Goal: Task Accomplishment & Management: Manage account settings

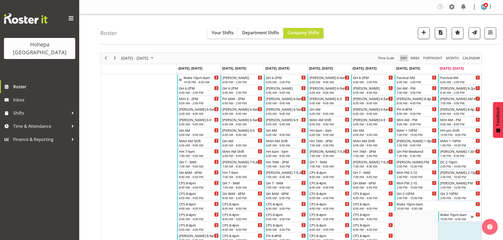
click at [400, 59] on span "Day" at bounding box center [403, 58] width 7 height 7
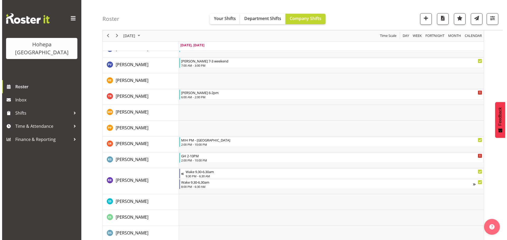
scroll to position [871, 0]
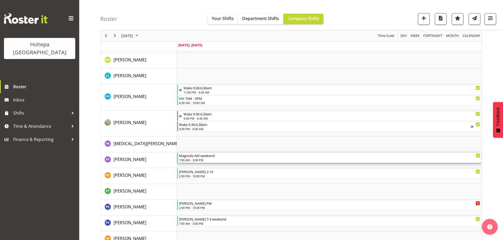
click at [197, 161] on div "7:00 AM - 3:00 PM" at bounding box center [329, 160] width 301 height 4
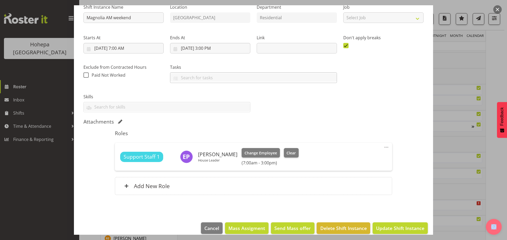
scroll to position [65, 0]
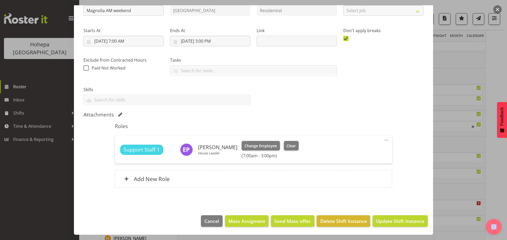
click at [383, 140] on span at bounding box center [386, 140] width 6 height 6
click at [341, 151] on link "Edit" at bounding box center [364, 152] width 51 height 10
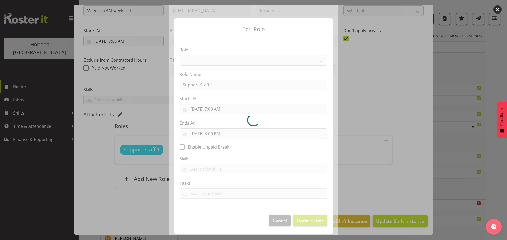
select select "1091"
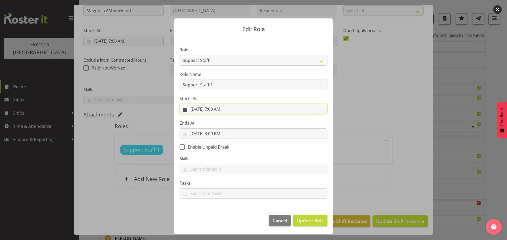
click at [216, 107] on input "[DATE] 7:00 AM" at bounding box center [253, 109] width 148 height 11
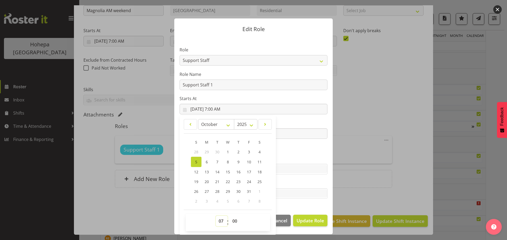
click at [221, 221] on select "00 01 02 03 04 05 06 07 08 09 10 11 12 13 14 15 16 17 18 19 20 21 22 23" at bounding box center [222, 221] width 12 height 11
select select "6"
click at [216, 216] on select "00 01 02 03 04 05 06 07 08 09 10 11 12 13 14 15 16 17 18 19 20 21 22 23" at bounding box center [222, 221] width 12 height 11
type input "[DATE] 6:00 AM"
click at [312, 148] on section "Role CP House Leader Support Staff Wake Role Name Support Staff 1 Starts At [DA…" at bounding box center [253, 123] width 158 height 173
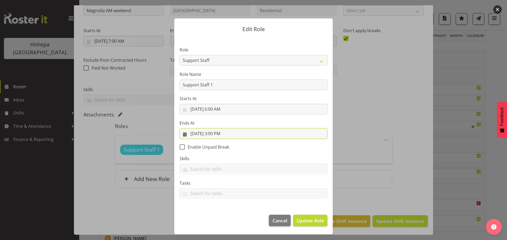
click at [215, 135] on input "[DATE] 3:00 PM" at bounding box center [253, 134] width 148 height 11
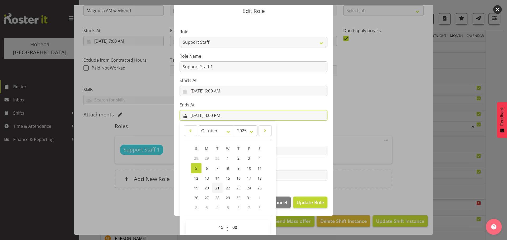
scroll to position [25, 0]
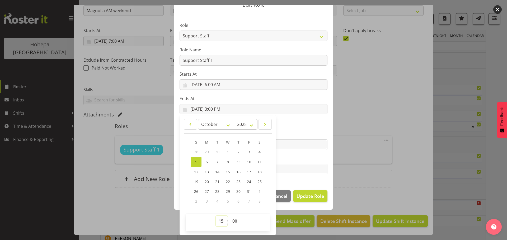
click at [216, 220] on select "00 01 02 03 04 05 06 07 08 09 10 11 12 13 14 15 16 17 18 19 20 21 22 23" at bounding box center [222, 221] width 12 height 11
select select "14"
click at [216, 216] on select "00 01 02 03 04 05 06 07 08 09 10 11 12 13 14 15 16 17 18 19 20 21 22 23" at bounding box center [222, 221] width 12 height 11
type input "[DATE] 2:00 PM"
click at [295, 160] on label "Tasks" at bounding box center [253, 159] width 148 height 6
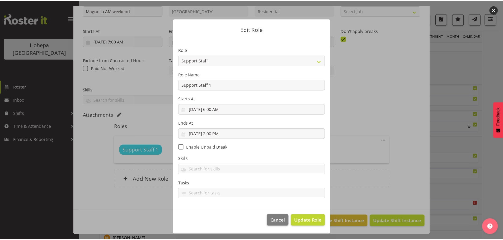
scroll to position [0, 0]
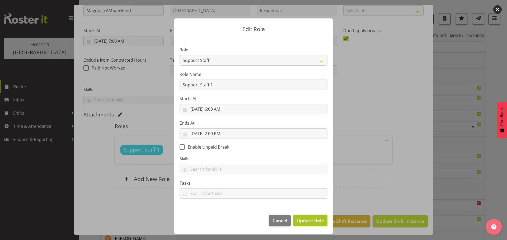
click at [316, 223] on span "Update Role" at bounding box center [309, 220] width 27 height 7
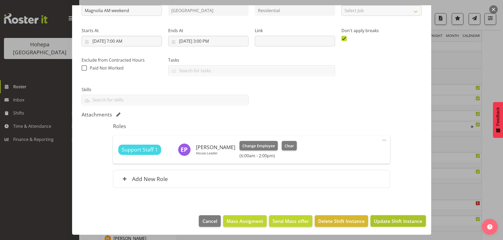
click at [378, 220] on span "Update Shift Instance" at bounding box center [398, 221] width 48 height 7
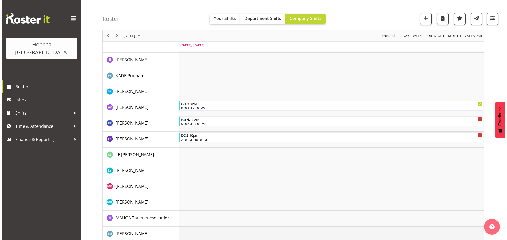
scroll to position [475, 0]
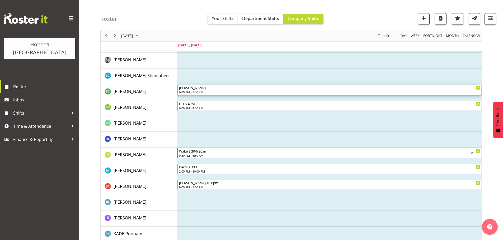
click at [188, 91] on div "6:00 AM - 2:00 PM" at bounding box center [329, 92] width 301 height 4
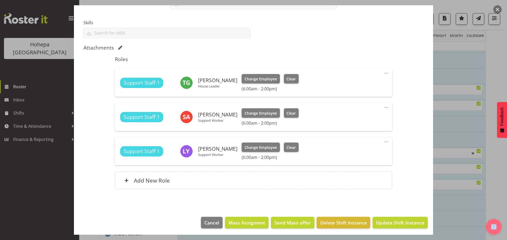
scroll to position [134, 0]
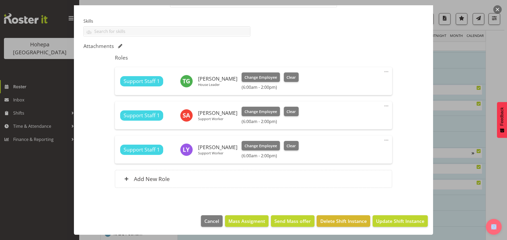
click at [384, 72] on span at bounding box center [386, 72] width 6 height 6
click at [347, 84] on link "Edit" at bounding box center [364, 84] width 51 height 10
select select "9"
select select "2025"
select select "14"
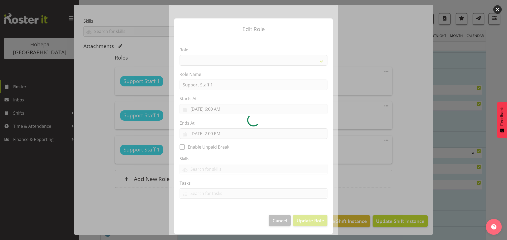
select select "1091"
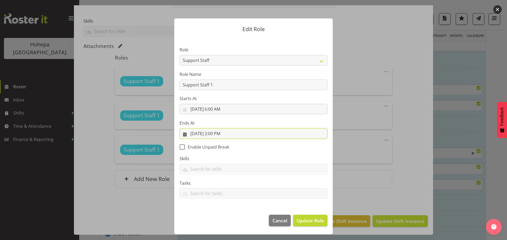
click at [219, 136] on input "[DATE] 2:00 PM" at bounding box center [253, 134] width 148 height 11
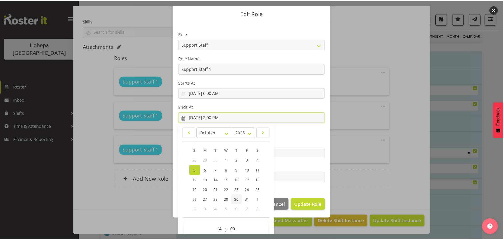
scroll to position [25, 0]
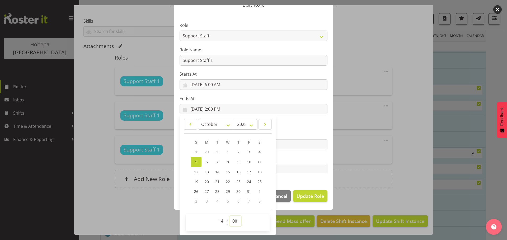
click at [231, 221] on select "00 01 02 03 04 05 06 07 08 09 10 11 12 13 14 15 16 17 18 19 20 21 22 23 24 25 2…" at bounding box center [235, 221] width 12 height 11
select select "45"
click at [229, 216] on select "00 01 02 03 04 05 06 07 08 09 10 11 12 13 14 15 16 17 18 19 20 21 22 23 24 25 2…" at bounding box center [235, 221] width 12 height 11
type input "[DATE] 2:45 PM"
click at [308, 194] on span "Update Role" at bounding box center [309, 196] width 27 height 7
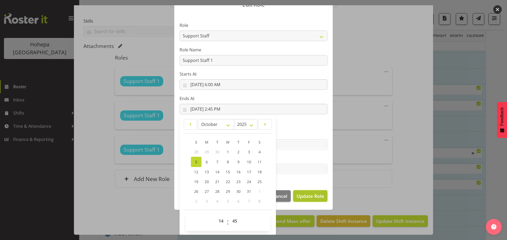
select select
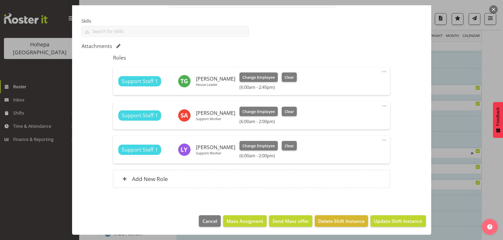
scroll to position [24, 0]
click at [397, 222] on span "Update Shift Instance" at bounding box center [398, 221] width 48 height 7
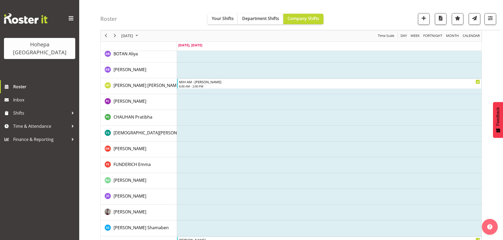
scroll to position [317, 0]
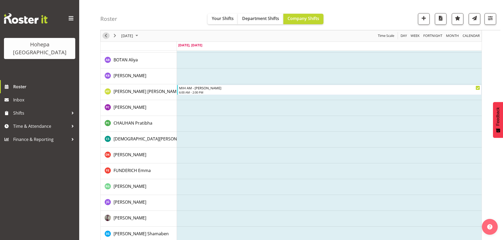
click at [105, 36] on span "Previous" at bounding box center [106, 36] width 6 height 7
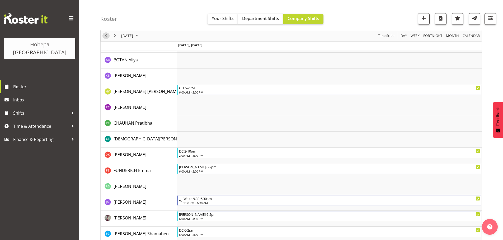
click at [105, 35] on span "Previous" at bounding box center [106, 36] width 6 height 7
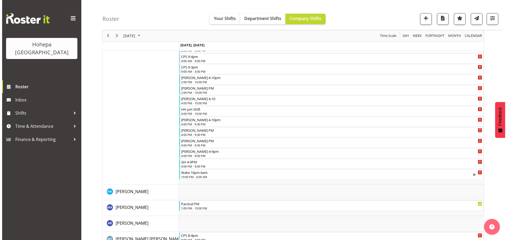
scroll to position [738, 0]
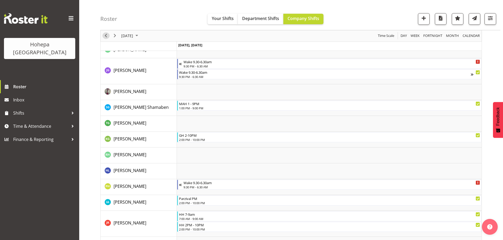
click at [105, 36] on span "Previous" at bounding box center [106, 36] width 6 height 7
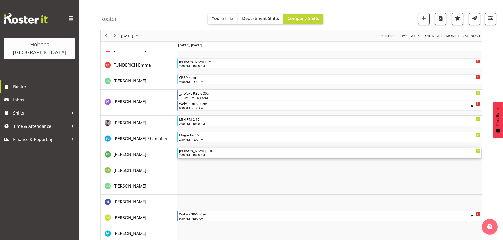
click at [194, 155] on div "2:00 PM - 10:00 PM" at bounding box center [329, 155] width 301 height 4
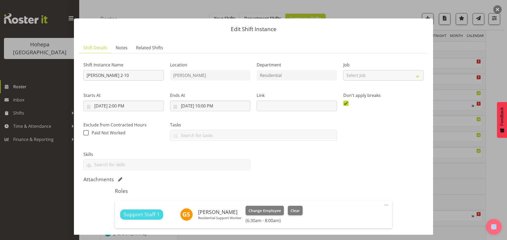
scroll to position [158, 0]
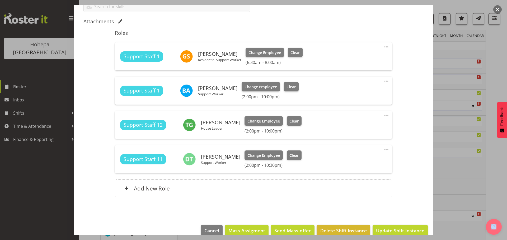
click at [383, 114] on span at bounding box center [386, 115] width 6 height 6
click at [339, 126] on link "Edit" at bounding box center [364, 127] width 51 height 10
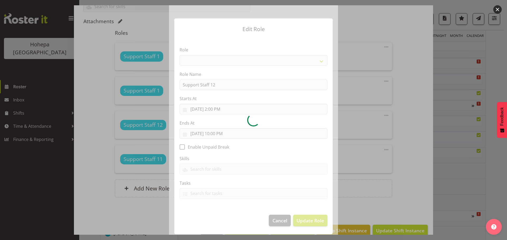
select select "1091"
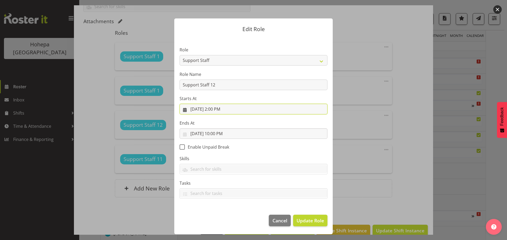
click at [219, 110] on input "[DATE] 2:00 PM" at bounding box center [253, 109] width 148 height 11
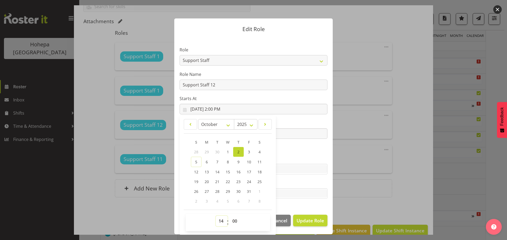
click at [221, 223] on select "00 01 02 03 04 05 06 07 08 09 10 11 12 13 14 15 16 17 18 19 20 21 22 23" at bounding box center [222, 221] width 12 height 11
select select "7"
click at [216, 216] on select "00 01 02 03 04 05 06 07 08 09 10 11 12 13 14 15 16 17 18 19 20 21 22 23" at bounding box center [222, 221] width 12 height 11
type input "[DATE] 7:00 AM"
click at [292, 121] on label "Ends At" at bounding box center [253, 123] width 148 height 6
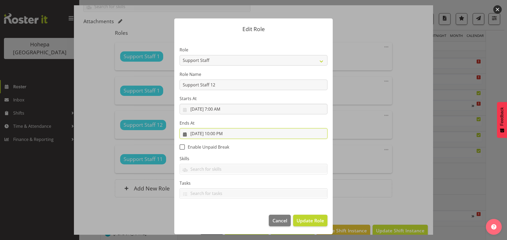
click at [225, 133] on input "[DATE] 10:00 PM" at bounding box center [253, 134] width 148 height 11
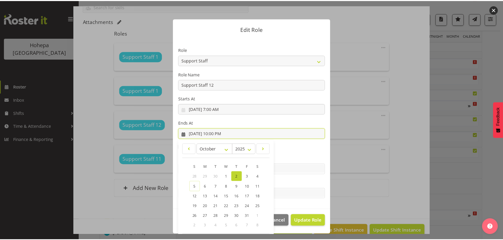
scroll to position [25, 0]
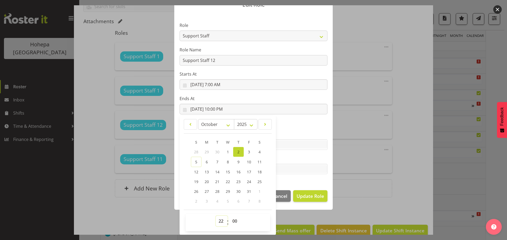
click at [218, 222] on select "00 01 02 03 04 05 06 07 08 09 10 11 12 13 14 15 16 17 18 19 20 21 22 23" at bounding box center [222, 221] width 12 height 11
select select "19"
click at [216, 216] on select "00 01 02 03 04 05 06 07 08 09 10 11 12 13 14 15 16 17 18 19 20 21 22 23" at bounding box center [222, 221] width 12 height 11
type input "[DATE] 7:00 PM"
click at [231, 221] on select "00 01 02 03 04 05 06 07 08 09 10 11 12 13 14 15 16 17 18 19 20 21 22 23 24 25 2…" at bounding box center [235, 221] width 12 height 11
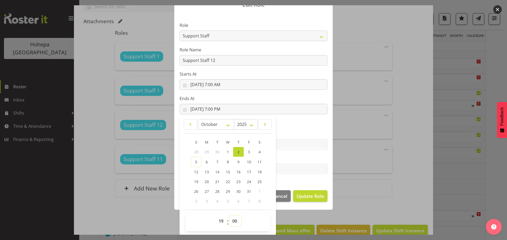
select select "15"
click at [229, 216] on select "00 01 02 03 04 05 06 07 08 09 10 11 12 13 14 15 16 17 18 19 20 21 22 23 24 25 2…" at bounding box center [235, 221] width 12 height 11
type input "[DATE] 7:15 PM"
click at [303, 195] on span "Update Role" at bounding box center [309, 196] width 27 height 7
select select
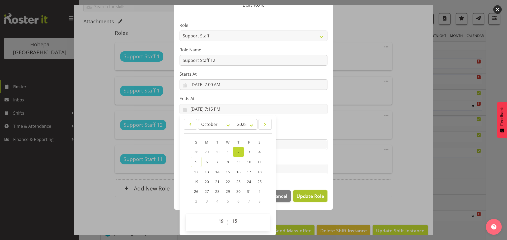
select select
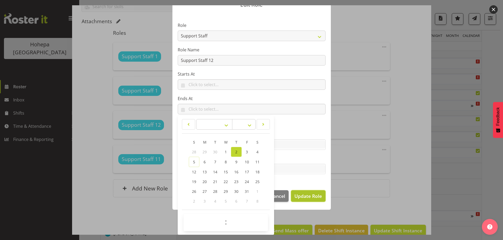
scroll to position [24, 0]
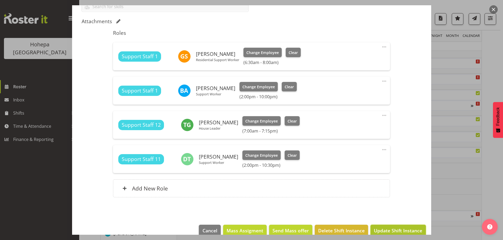
click at [400, 229] on span "Update Shift Instance" at bounding box center [398, 230] width 48 height 7
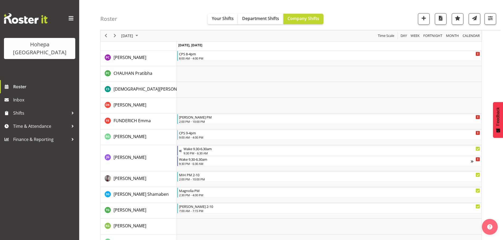
scroll to position [659, 0]
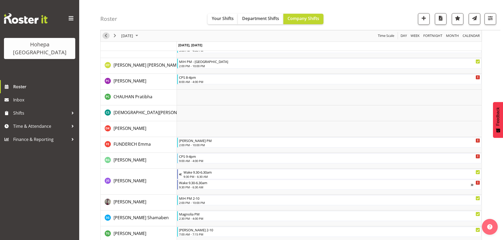
click at [106, 37] on span "Previous" at bounding box center [106, 36] width 6 height 7
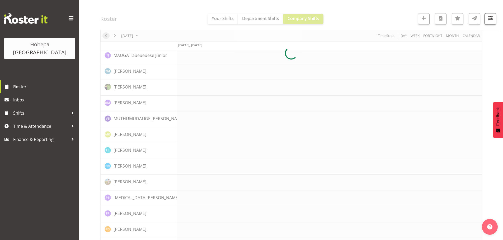
click at [106, 37] on div at bounding box center [290, 53] width 381 height 1320
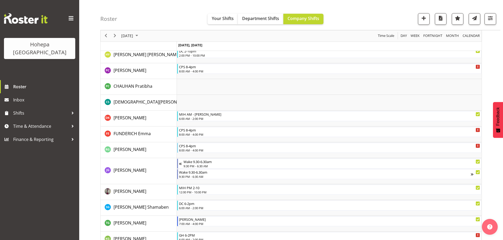
scroll to position [1133, 0]
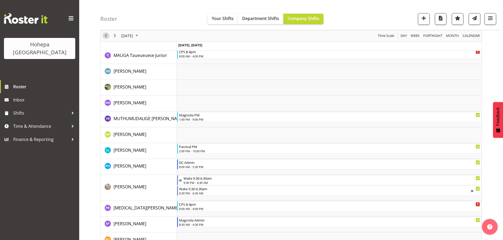
click at [106, 37] on span "Previous" at bounding box center [106, 36] width 6 height 7
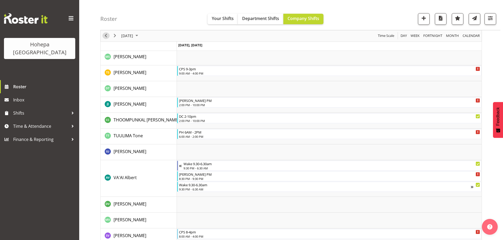
click at [106, 37] on span "Previous" at bounding box center [106, 36] width 6 height 7
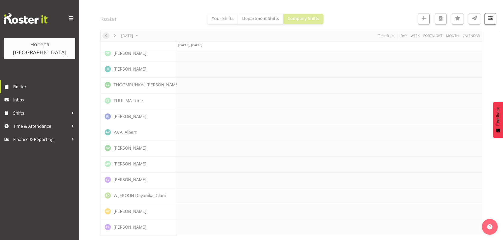
scroll to position [1136, 0]
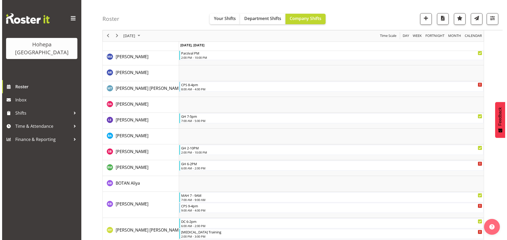
scroll to position [8, 0]
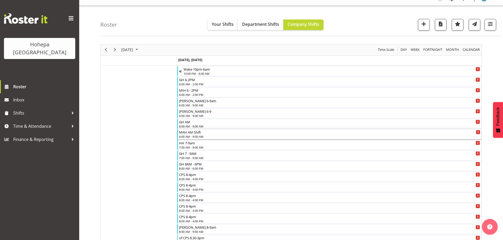
click at [200, 136] on div "6:00 AM - 9:00 AM" at bounding box center [329, 137] width 301 height 4
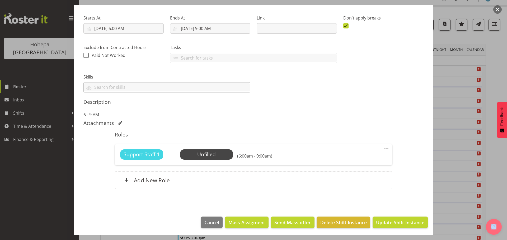
scroll to position [79, 0]
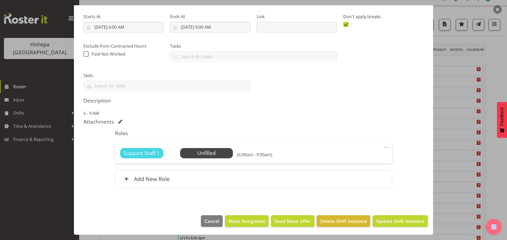
click at [383, 147] on span at bounding box center [386, 147] width 6 height 6
click at [347, 157] on link "Edit" at bounding box center [364, 159] width 51 height 10
select select "8"
select select "2025"
select select "6"
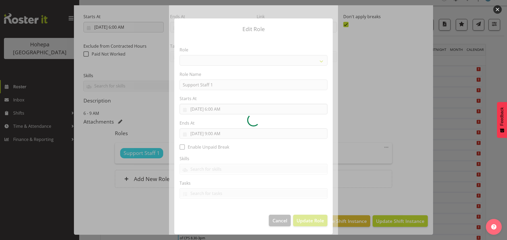
select select "1091"
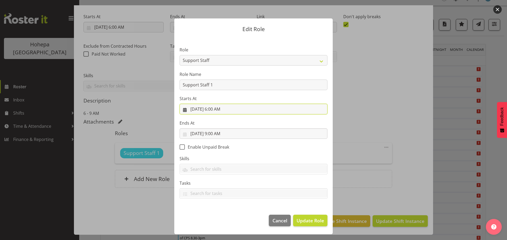
click at [215, 110] on input "[DATE] 6:00 AM" at bounding box center [253, 109] width 148 height 11
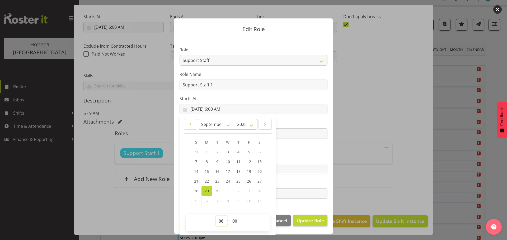
click at [221, 222] on select "00 01 02 03 04 05 06 07 08 09 10 11 12 13 14 15 16 17 18 19 20 21 22 23" at bounding box center [222, 221] width 12 height 11
select select "14"
click at [216, 216] on select "00 01 02 03 04 05 06 07 08 09 10 11 12 13 14 15 16 17 18 19 20 21 22 23" at bounding box center [222, 221] width 12 height 11
type input "[DATE] 2:00 PM"
click at [299, 181] on label "Tasks" at bounding box center [253, 183] width 148 height 6
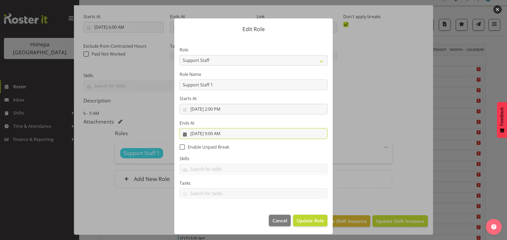
click at [220, 136] on input "[DATE] 9:00 AM" at bounding box center [253, 134] width 148 height 11
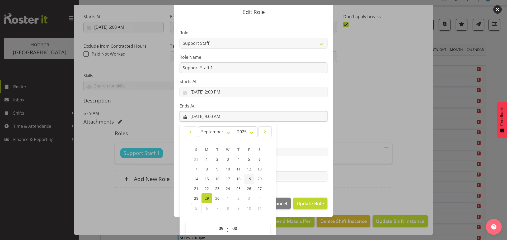
scroll to position [25, 0]
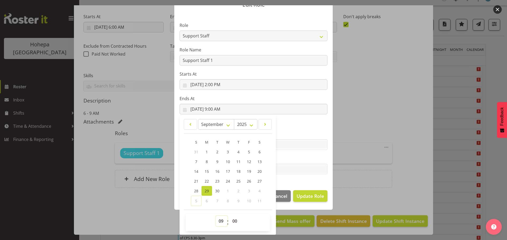
click at [219, 220] on select "00 01 02 03 04 05 06 07 08 09 10 11 12 13 14 15 16 17 18 19 20 21 22 23" at bounding box center [222, 221] width 12 height 11
select select "15"
click at [216, 216] on select "00 01 02 03 04 05 06 07 08 09 10 11 12 13 14 15 16 17 18 19 20 21 22 23" at bounding box center [222, 221] width 12 height 11
type input "[DATE] 3:00 PM"
click at [296, 181] on section "Role CP House Leader Support Staff Wake Role Name Support Staff 1 Starts At [DA…" at bounding box center [253, 99] width 158 height 173
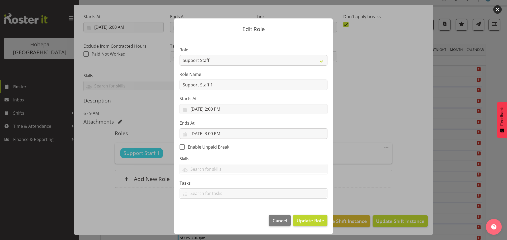
scroll to position [0, 0]
click at [312, 221] on span "Update Role" at bounding box center [309, 220] width 27 height 7
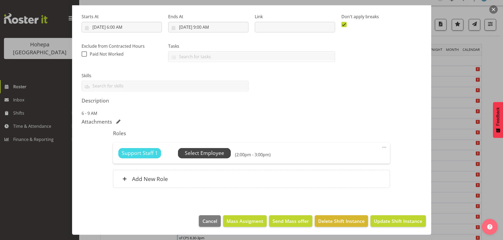
click at [198, 153] on span "Select Employee" at bounding box center [204, 154] width 39 height 8
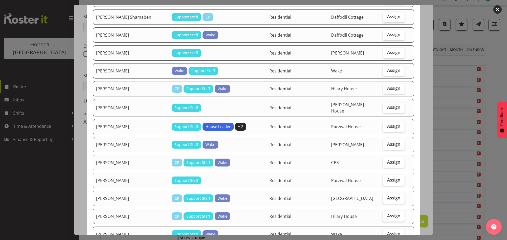
scroll to position [158, 0]
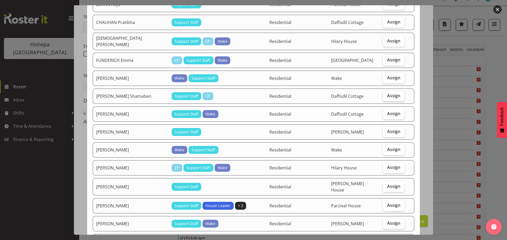
click at [390, 93] on span "Assign" at bounding box center [393, 95] width 13 height 5
click at [386, 94] on input "Assign" at bounding box center [384, 95] width 3 height 3
checkbox input "true"
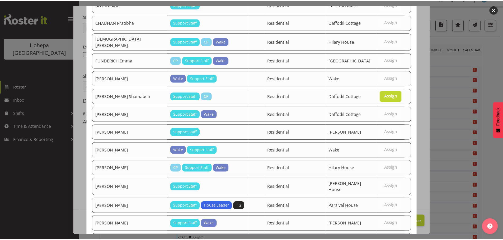
scroll to position [531, 0]
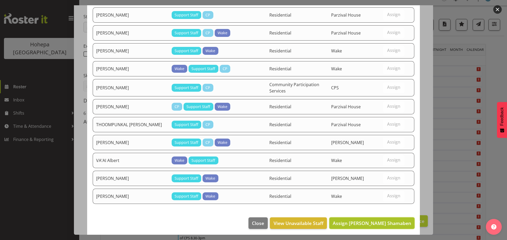
click at [389, 220] on span "Assign [PERSON_NAME] Shamaben" at bounding box center [372, 223] width 78 height 6
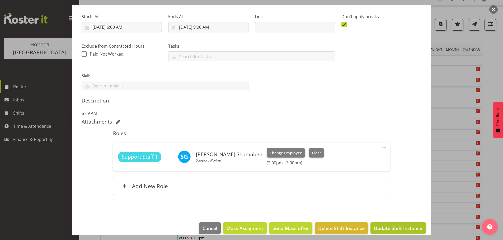
click at [390, 229] on span "Update Shift Instance" at bounding box center [398, 228] width 48 height 7
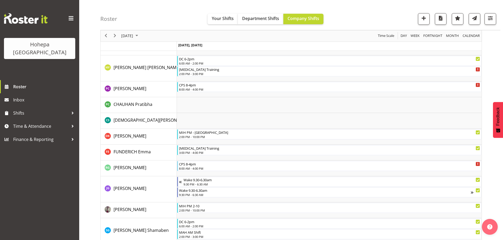
scroll to position [563, 0]
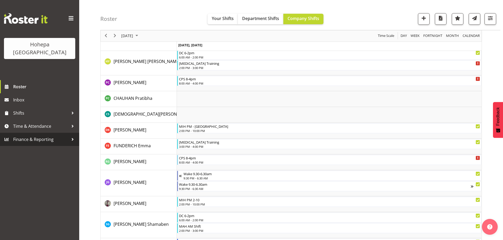
click at [35, 136] on span "Finance & Reporting" at bounding box center [40, 140] width 55 height 8
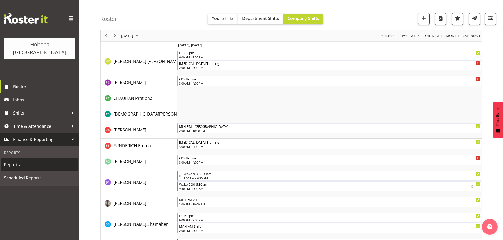
click at [14, 161] on span "Reports" at bounding box center [39, 165] width 71 height 8
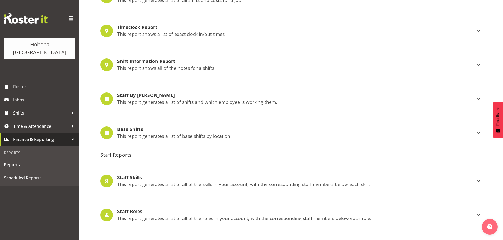
scroll to position [491, 0]
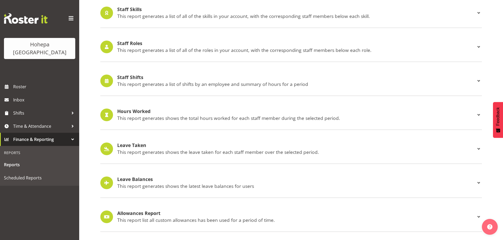
click at [137, 81] on p "This report generates a list of shifts by an employee and summary of hours for …" at bounding box center [296, 84] width 358 height 6
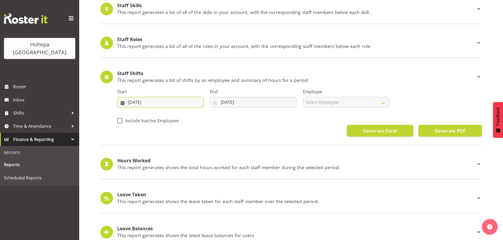
click at [131, 102] on input "28/09/2025" at bounding box center [160, 102] width 86 height 11
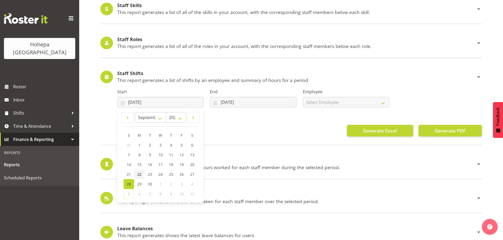
click at [138, 173] on span "22" at bounding box center [139, 174] width 4 height 5
type input "22/09/2025"
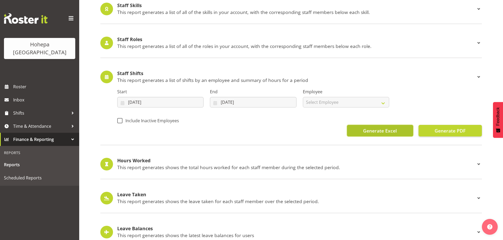
click at [371, 129] on span "Generate Excel" at bounding box center [380, 130] width 34 height 7
